Goal: Find specific page/section: Find specific page/section

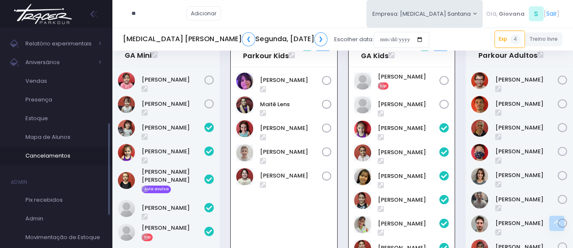
scroll to position [233, 0]
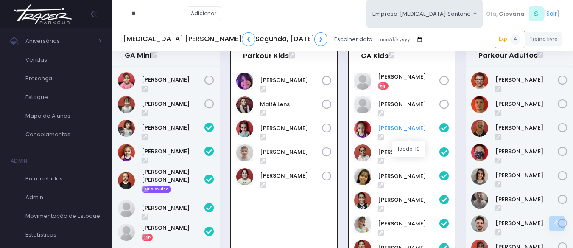
click at [404, 132] on link "Beatriz Pivato" at bounding box center [409, 128] width 62 height 8
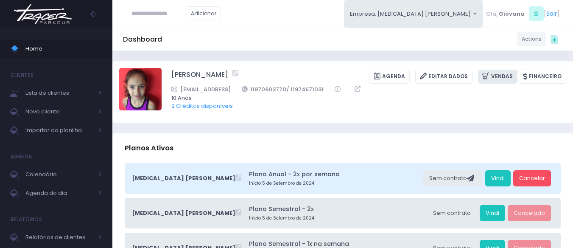
click at [487, 79] on icon at bounding box center [487, 76] width 9 height 10
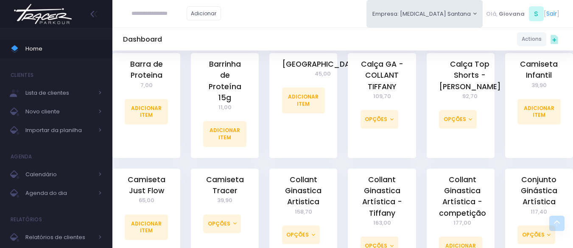
scroll to position [382, 0]
